Goal: Transaction & Acquisition: Book appointment/travel/reservation

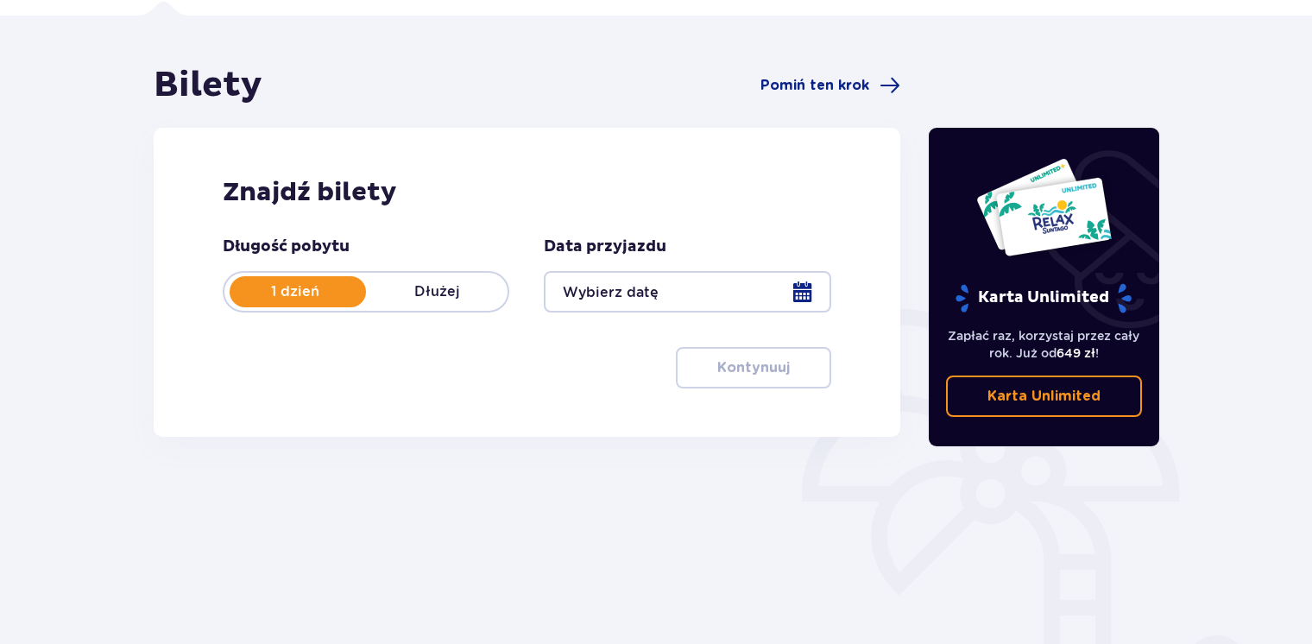
scroll to position [128, 0]
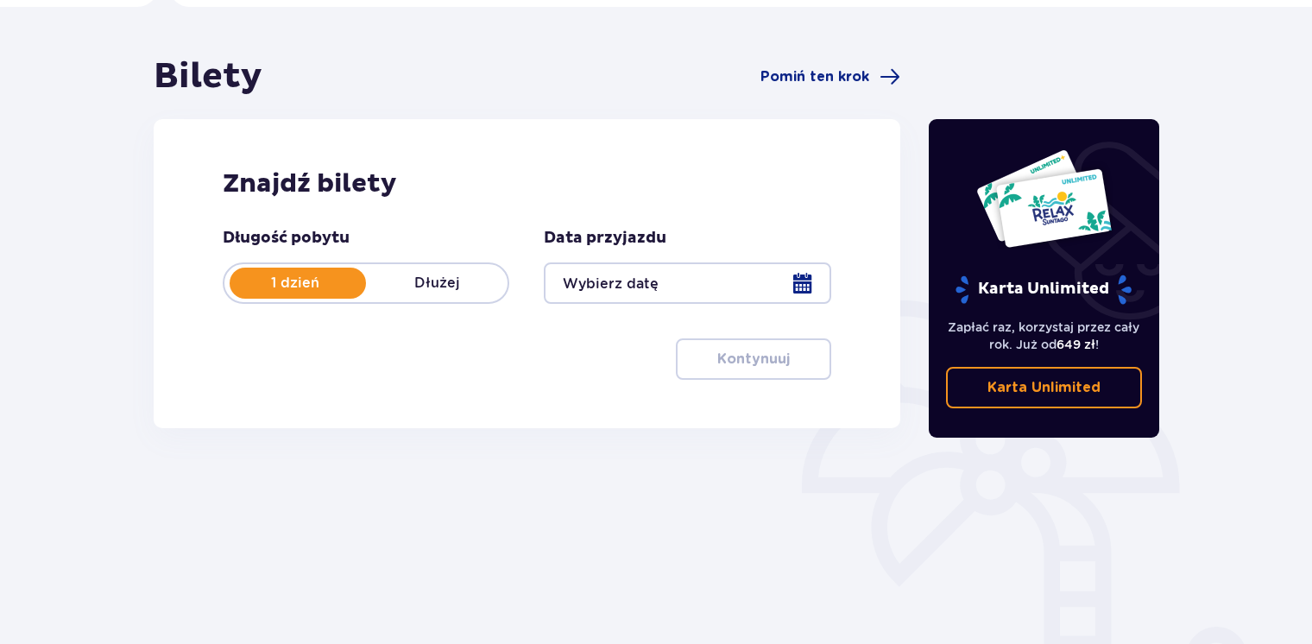
click at [797, 281] on div at bounding box center [687, 282] width 287 height 41
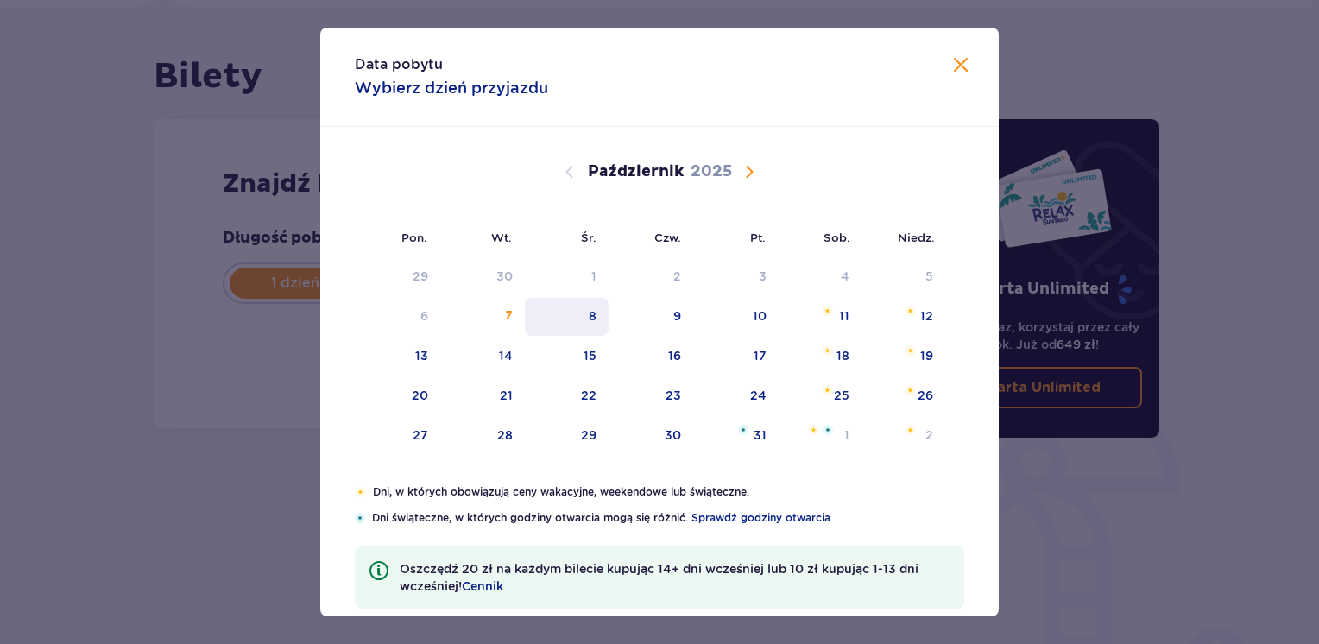
click at [581, 309] on div "8" at bounding box center [567, 317] width 84 height 38
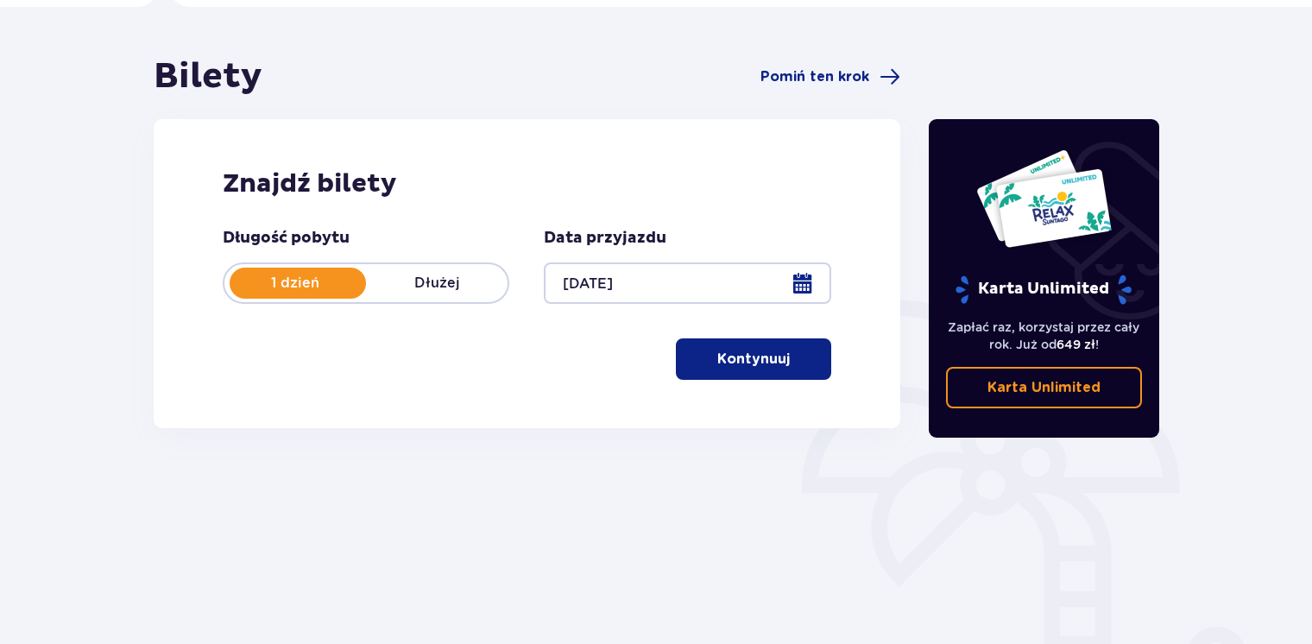
click at [608, 273] on div at bounding box center [687, 282] width 287 height 41
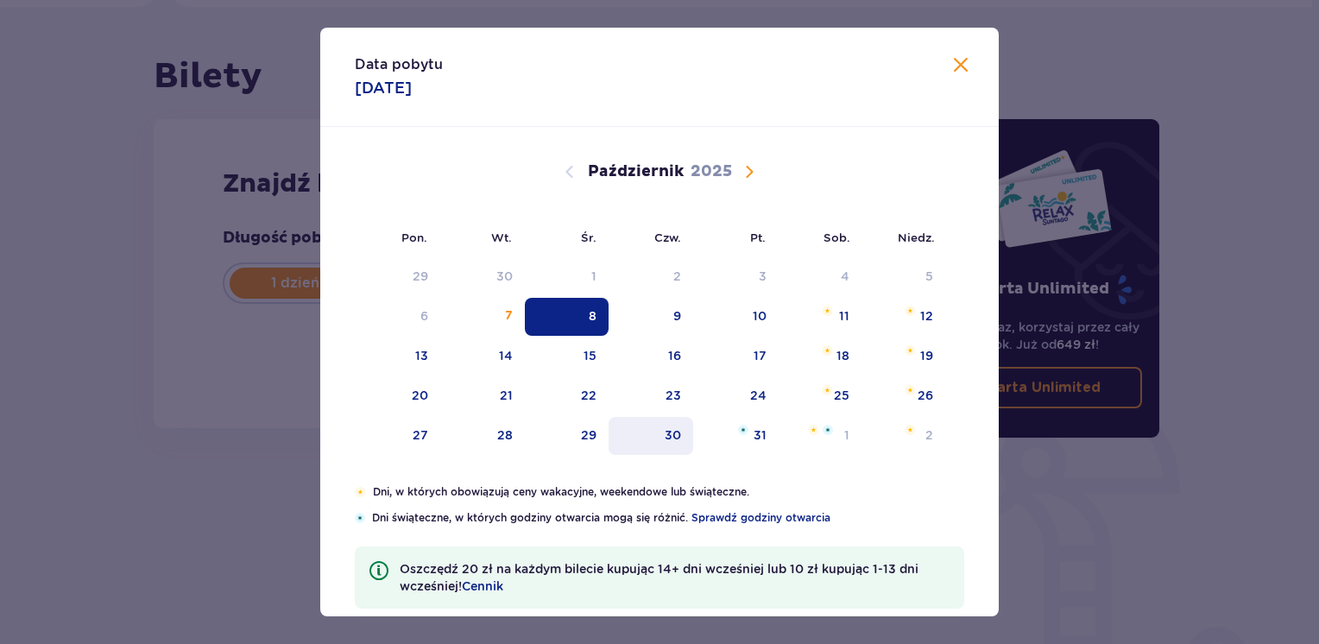
click at [674, 433] on div "30" at bounding box center [673, 434] width 16 height 17
type input "[DATE]"
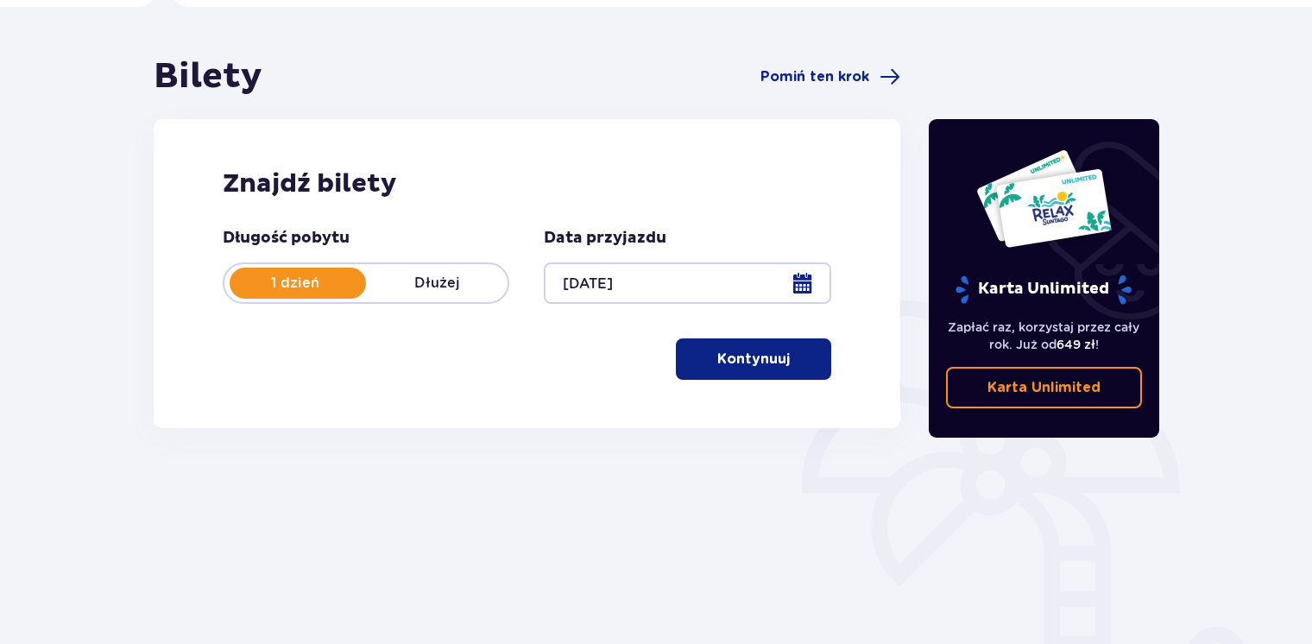
click at [730, 357] on p "Kontynuuj" at bounding box center [753, 359] width 72 height 19
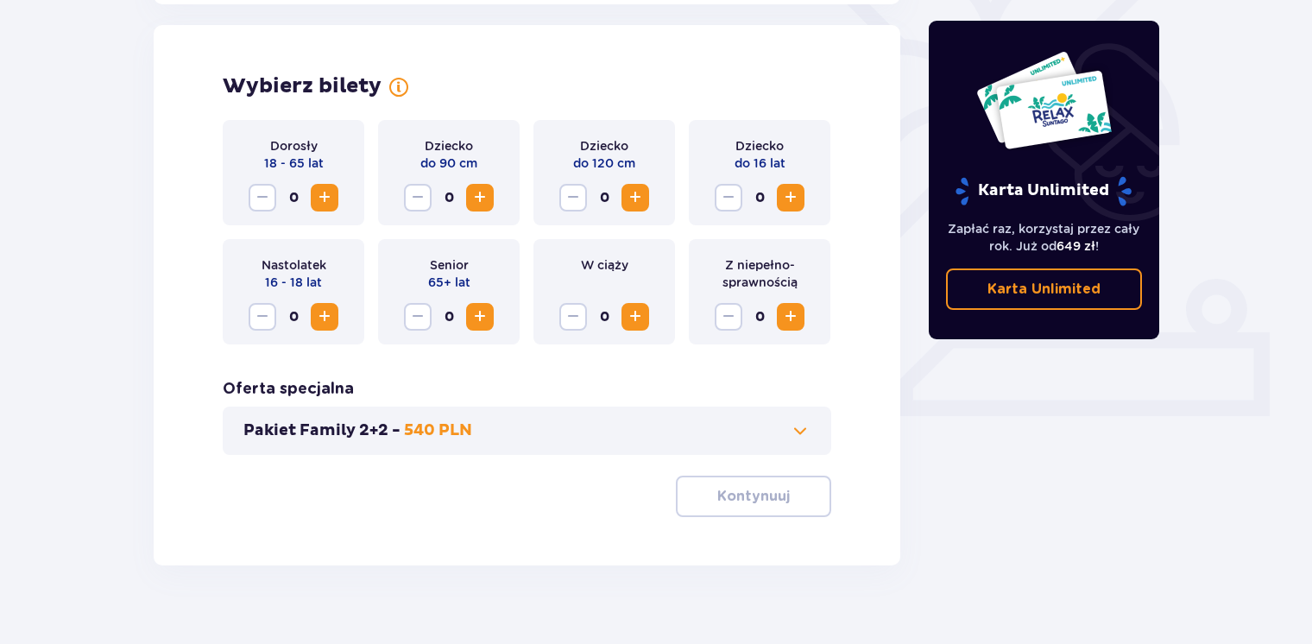
scroll to position [480, 0]
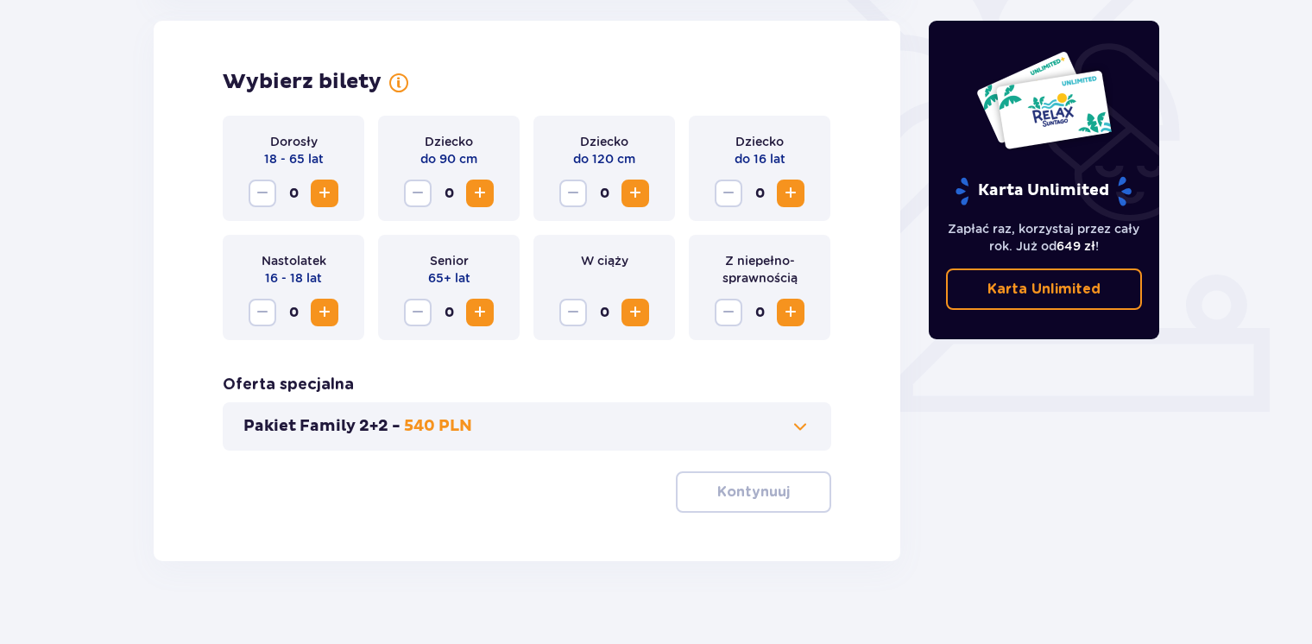
click at [329, 191] on span "Zwiększ" at bounding box center [324, 193] width 21 height 21
click at [719, 495] on p "Kontynuuj" at bounding box center [753, 491] width 72 height 19
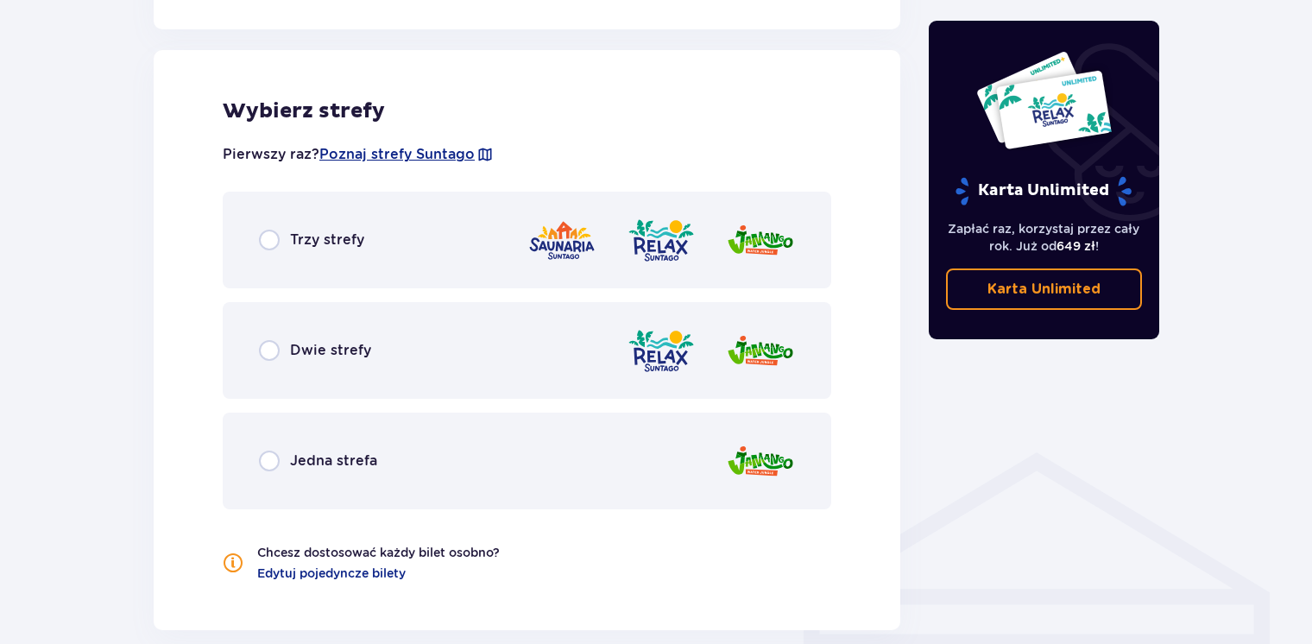
scroll to position [958, 0]
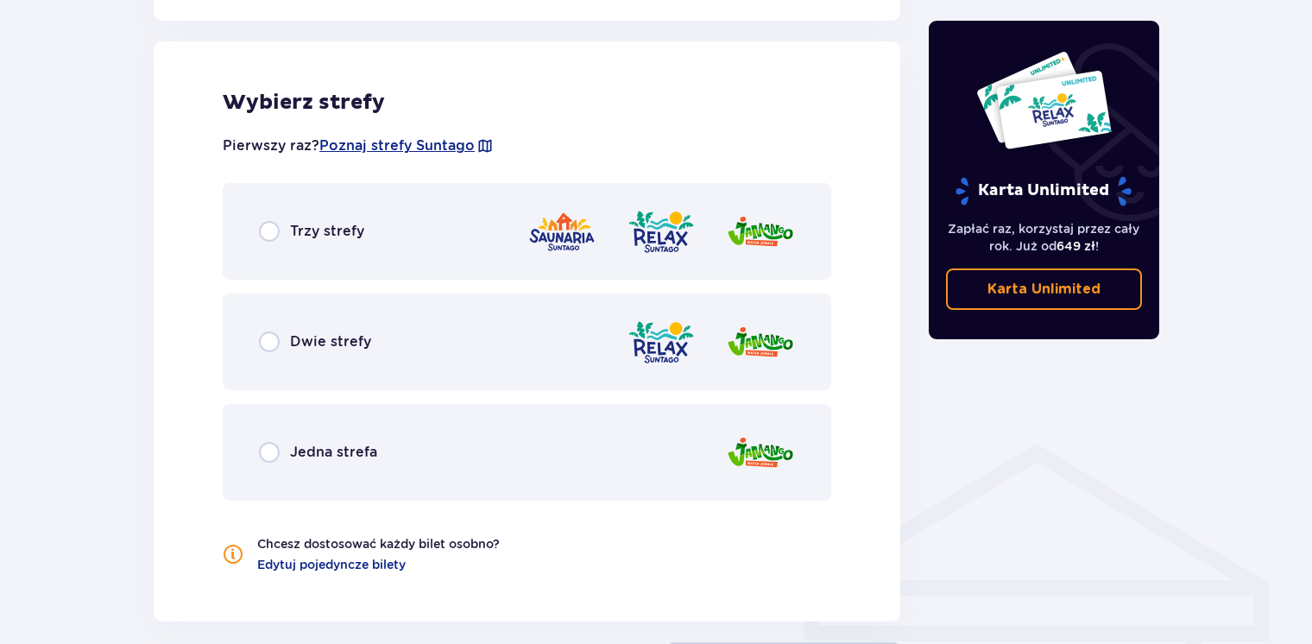
click at [265, 230] on input "radio" at bounding box center [269, 231] width 21 height 21
radio input "true"
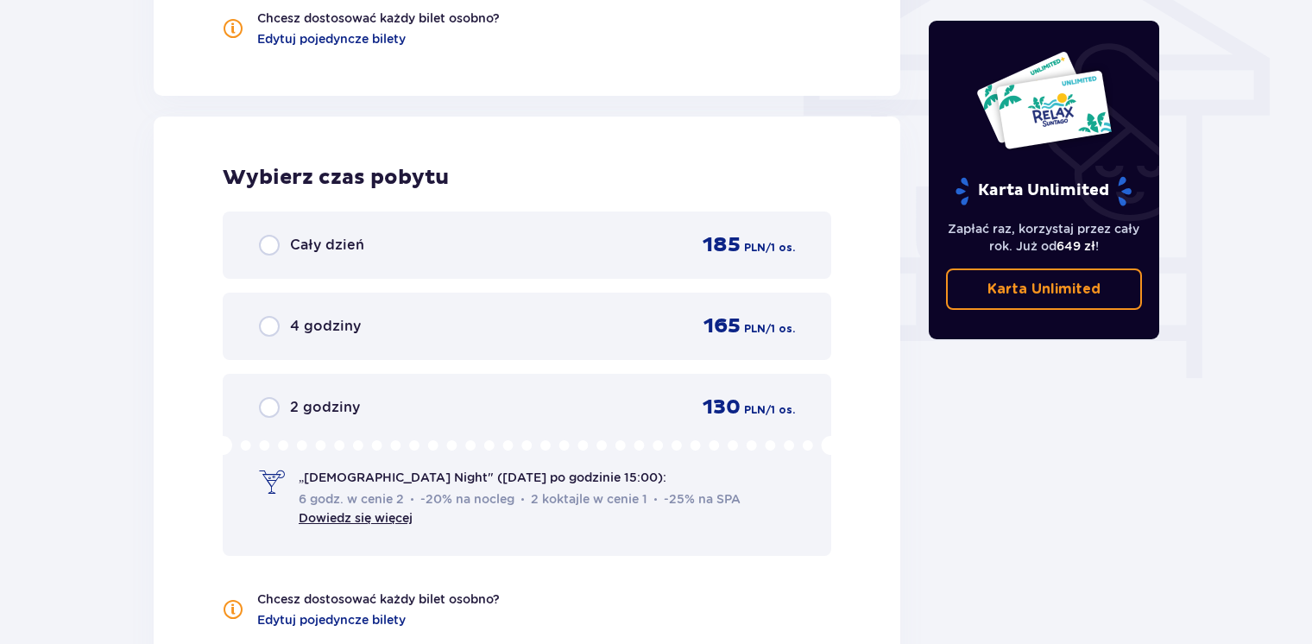
scroll to position [1559, 0]
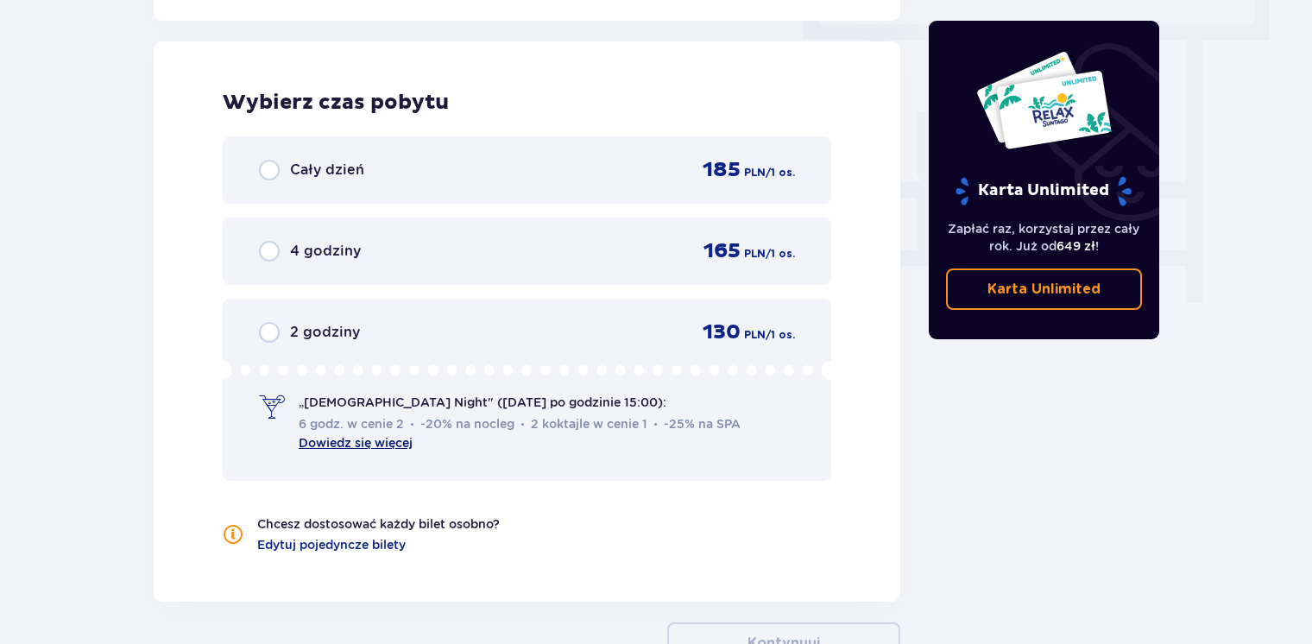
click at [353, 440] on link "Dowiedz się więcej" at bounding box center [356, 443] width 114 height 14
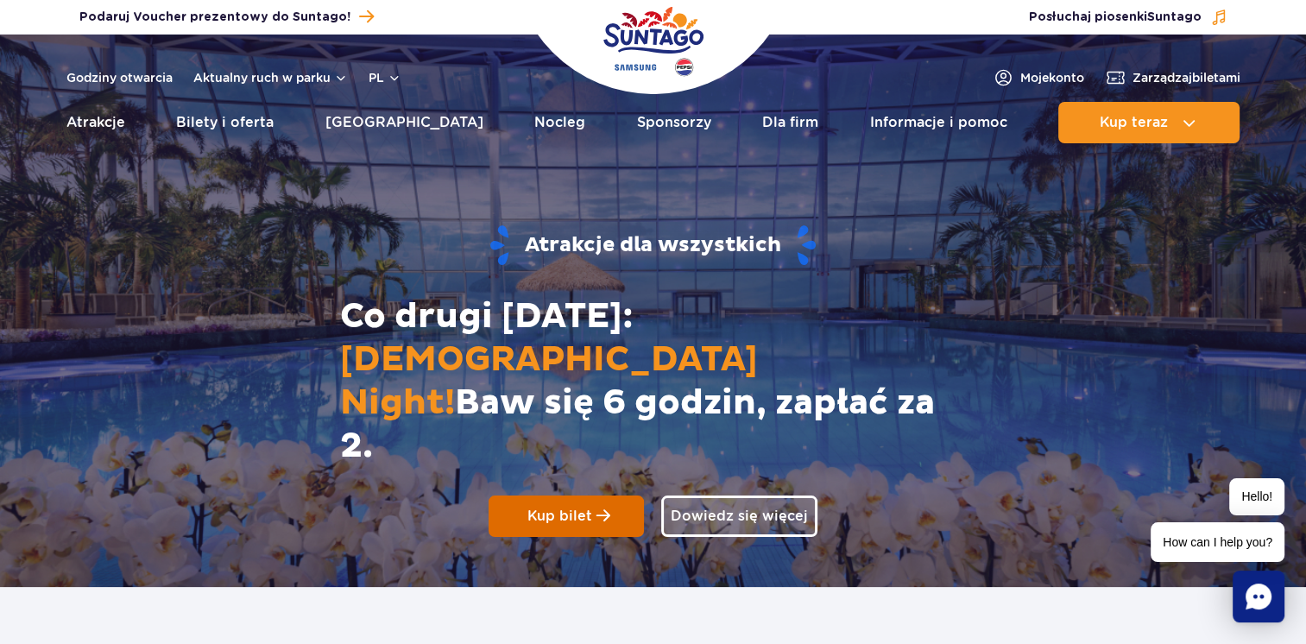
click at [590, 495] on link "Kup bilet" at bounding box center [566, 515] width 155 height 41
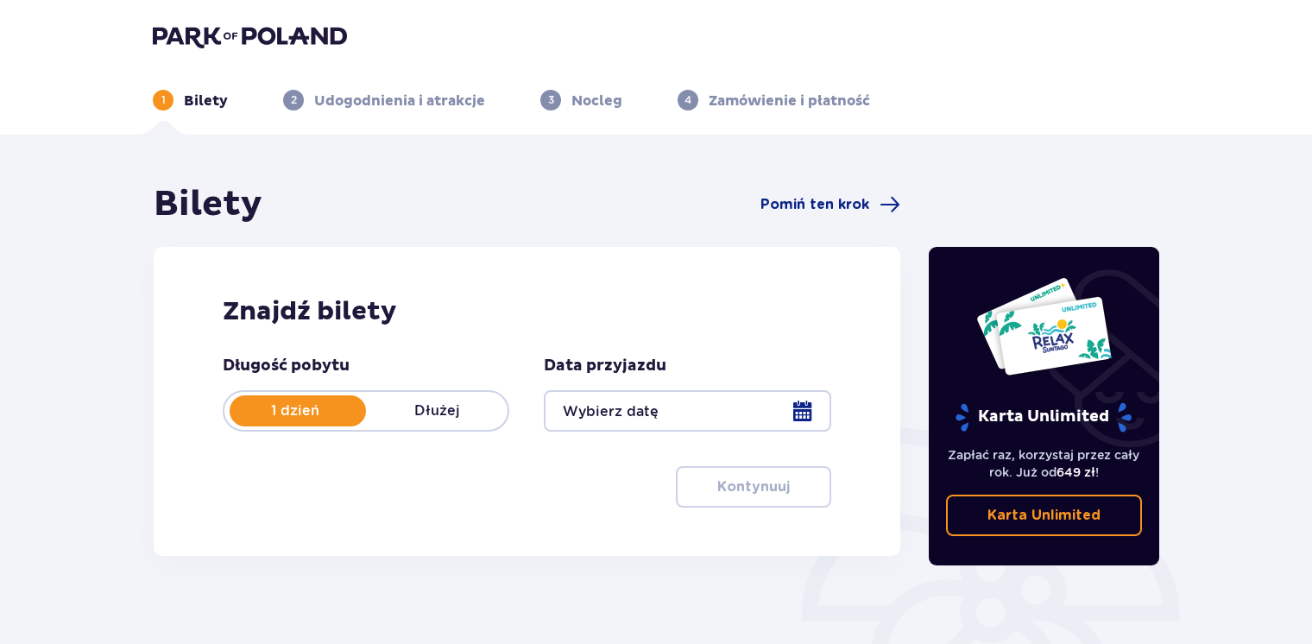
click at [661, 409] on div at bounding box center [687, 410] width 287 height 41
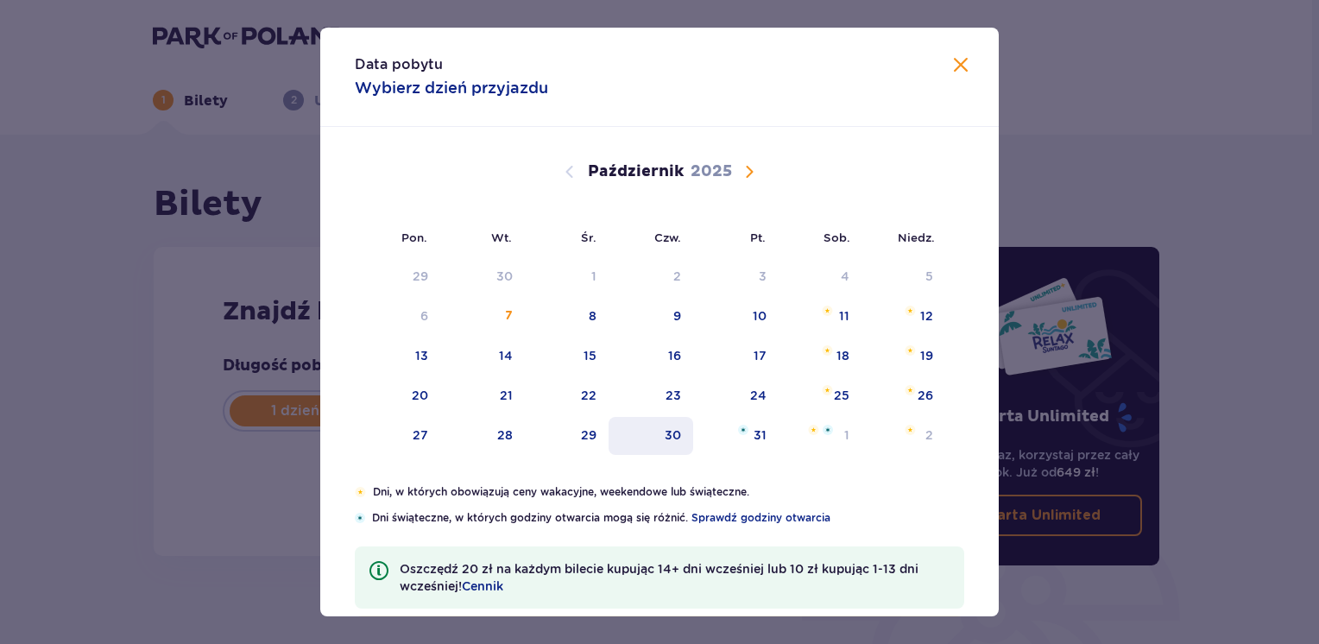
click at [666, 438] on div "30" at bounding box center [673, 434] width 16 height 17
type input "[DATE]"
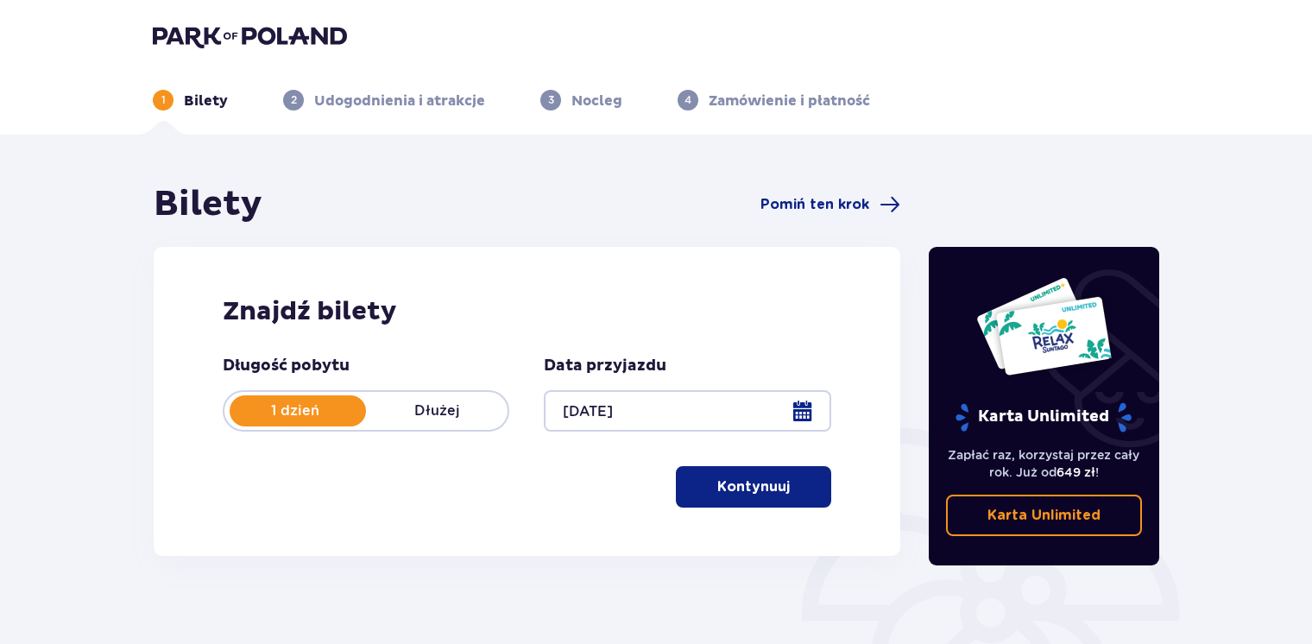
click at [734, 498] on button "Kontynuuj" at bounding box center [753, 486] width 155 height 41
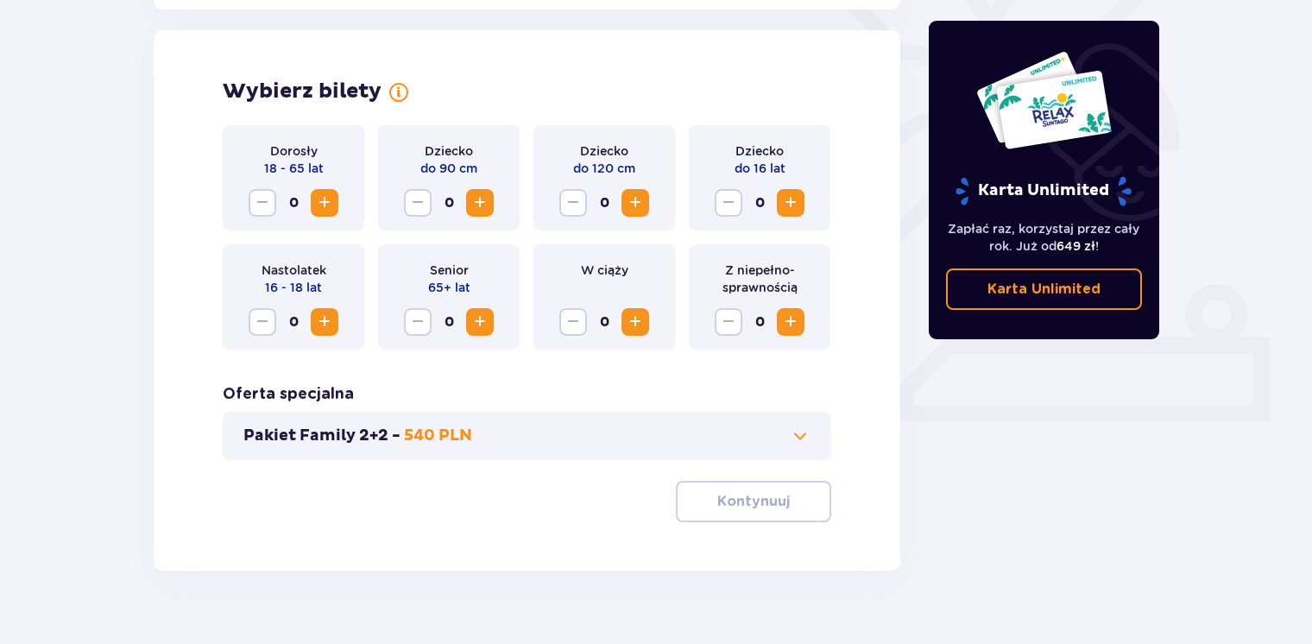
scroll to position [480, 0]
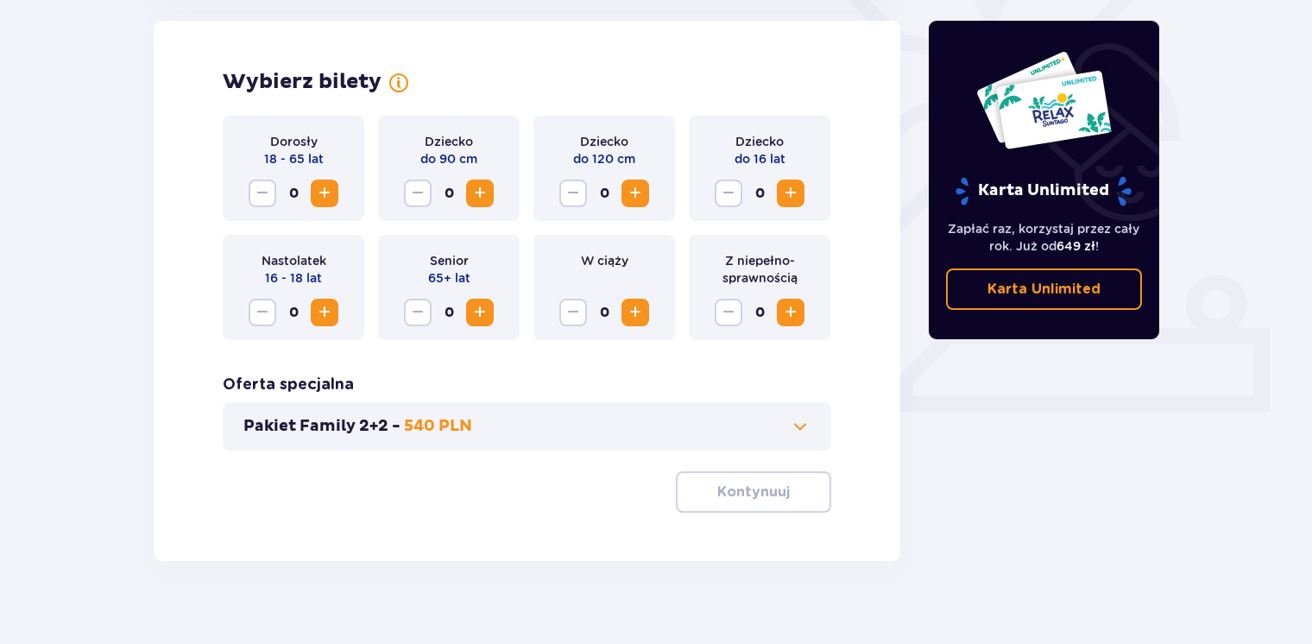
click at [326, 189] on span "Zwiększ" at bounding box center [324, 193] width 21 height 21
click at [725, 489] on p "Kontynuuj" at bounding box center [753, 491] width 72 height 19
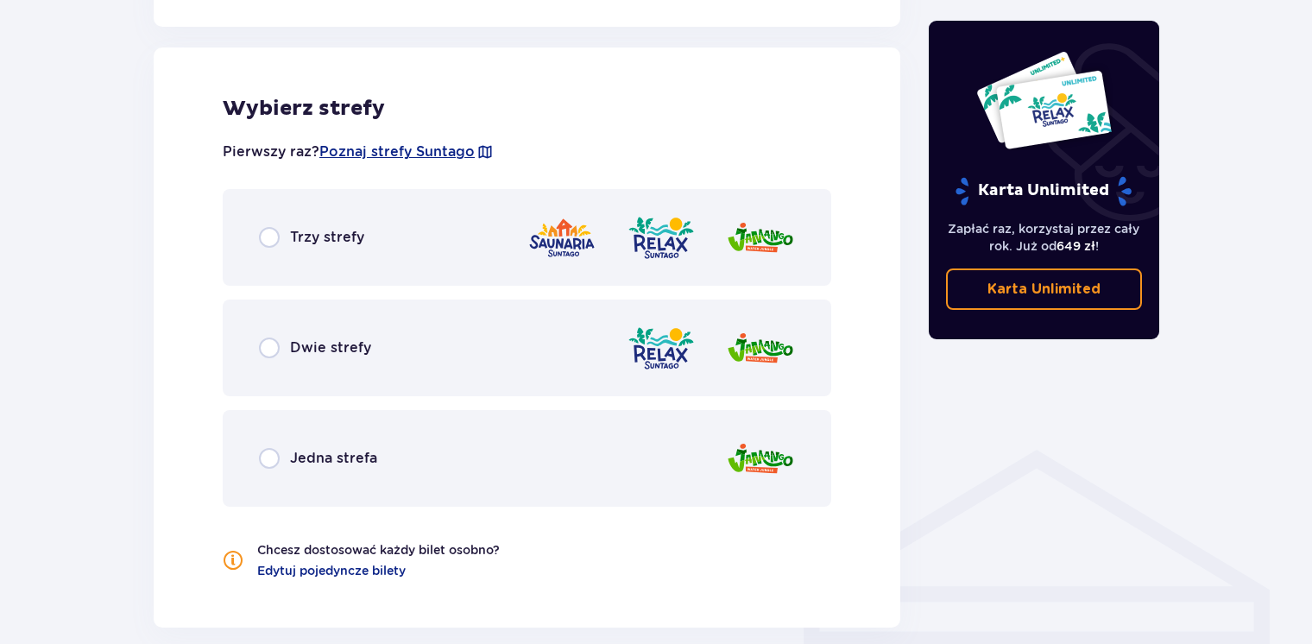
scroll to position [958, 0]
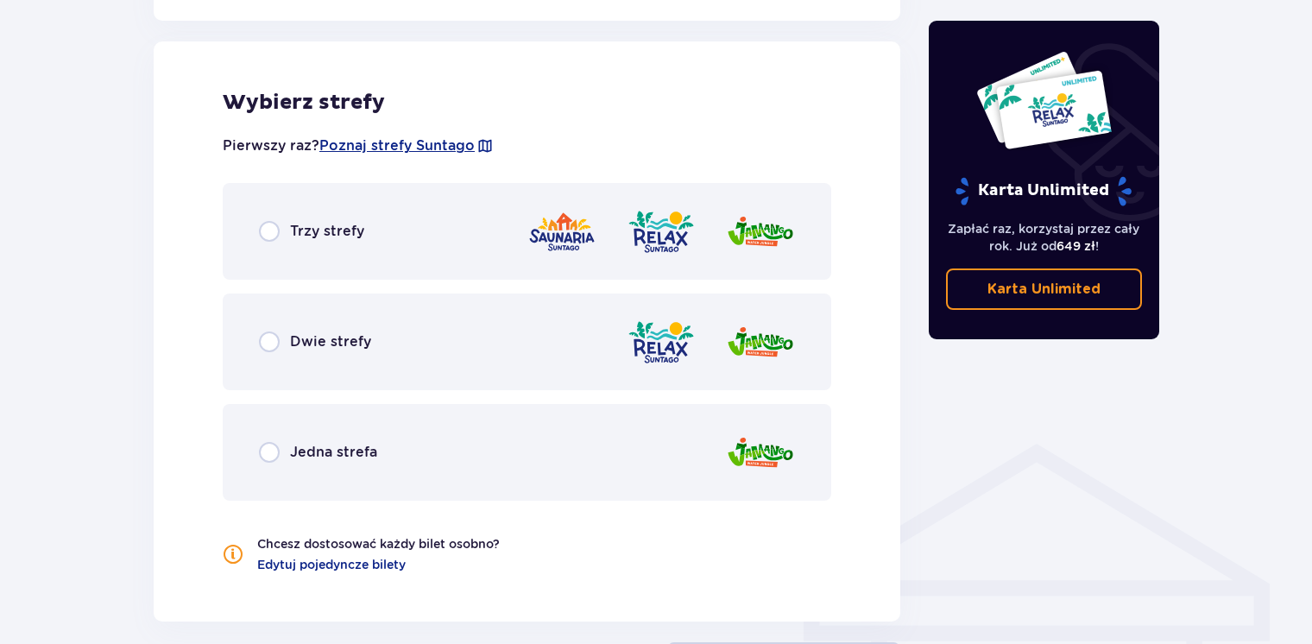
click at [273, 232] on input "radio" at bounding box center [269, 231] width 21 height 21
radio input "true"
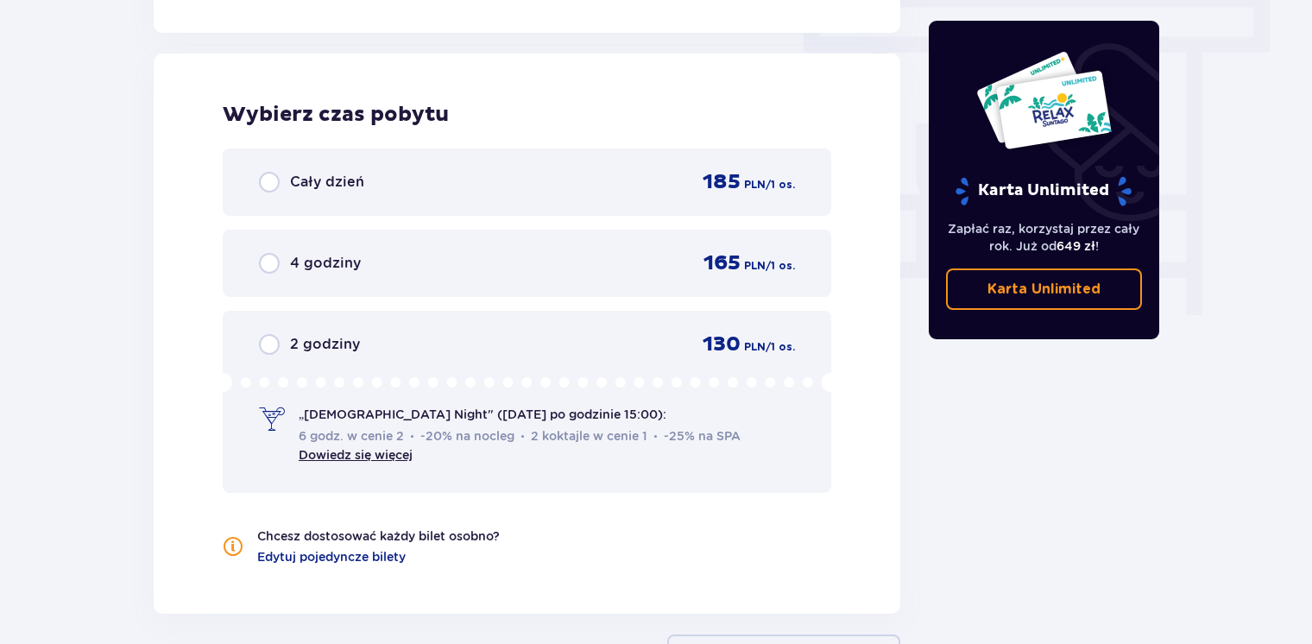
scroll to position [1559, 0]
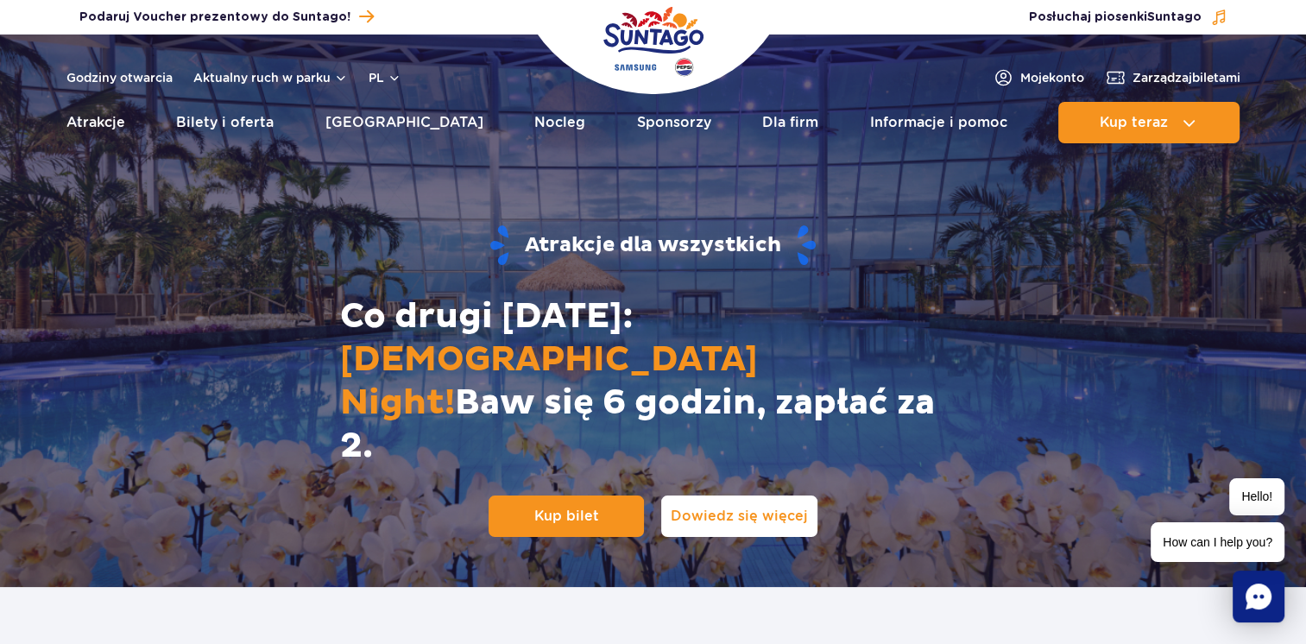
click at [741, 507] on span "Dowiedz się więcej" at bounding box center [739, 516] width 137 height 19
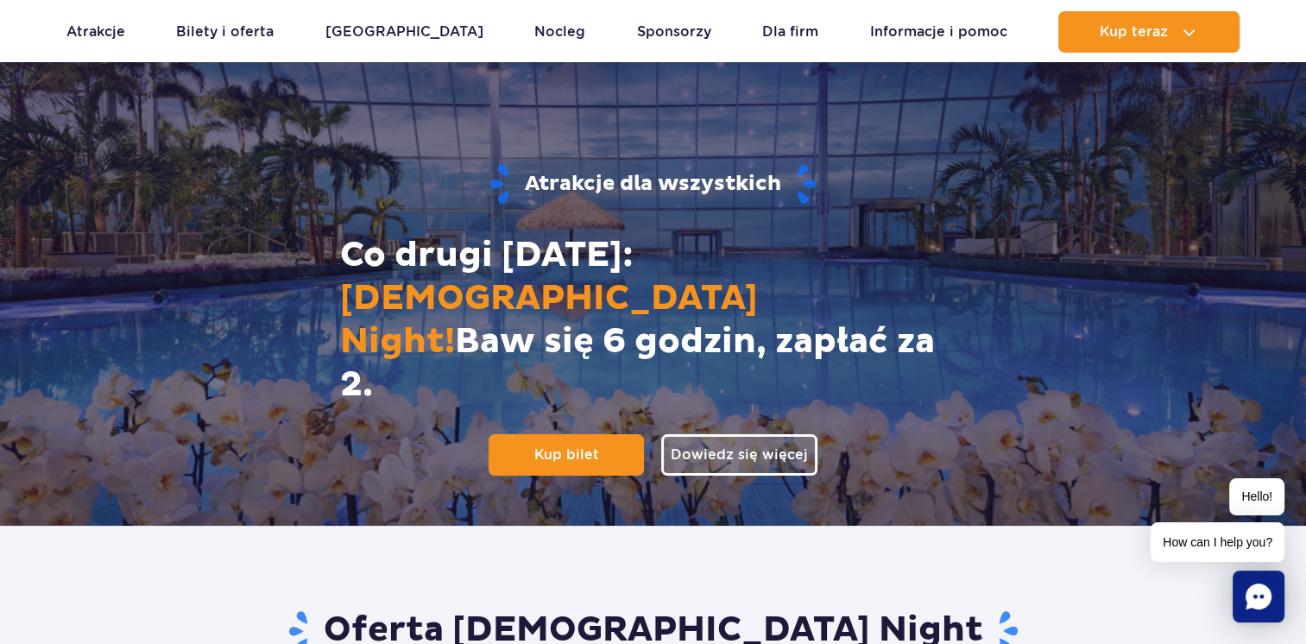
scroll to position [55, 0]
